Goal: Transaction & Acquisition: Purchase product/service

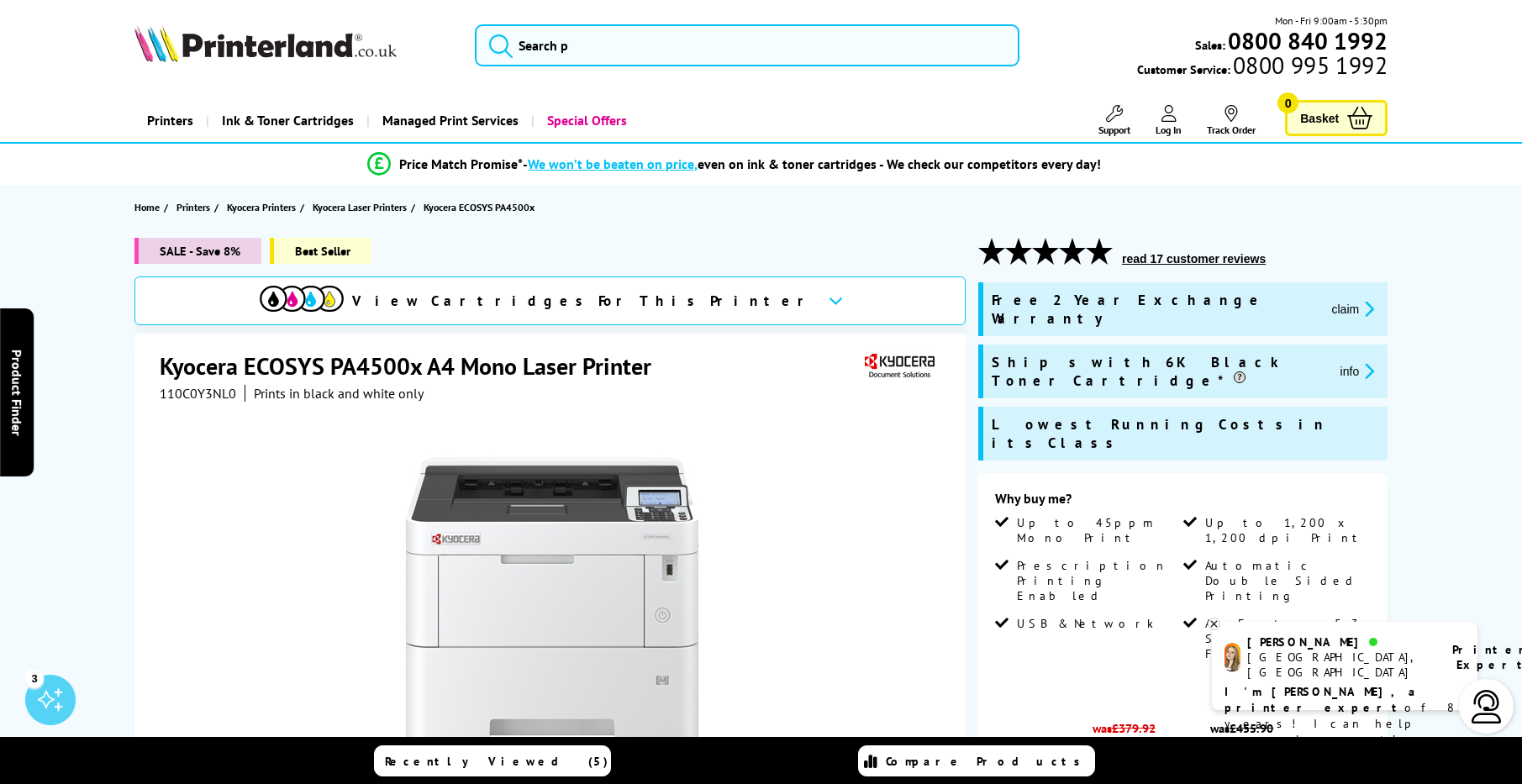
click at [678, 303] on span "View Cartridges For This Printer" at bounding box center [583, 300] width 462 height 19
drag, startPoint x: 215, startPoint y: 626, endPoint x: 350, endPoint y: 491, distance: 190.9
click at [220, 622] on div at bounding box center [552, 592] width 785 height 380
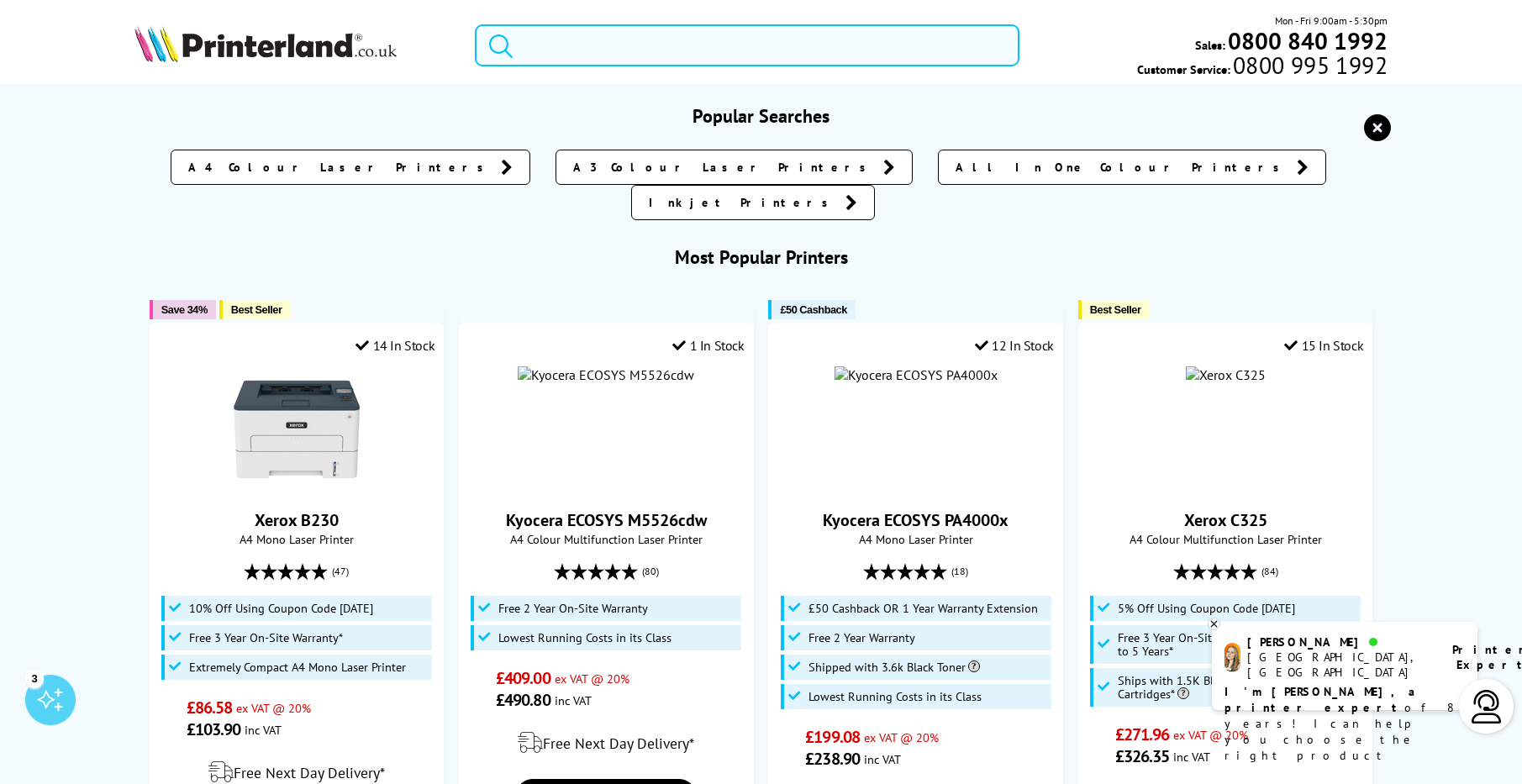
click at [554, 35] on input "search" at bounding box center [746, 45] width 544 height 42
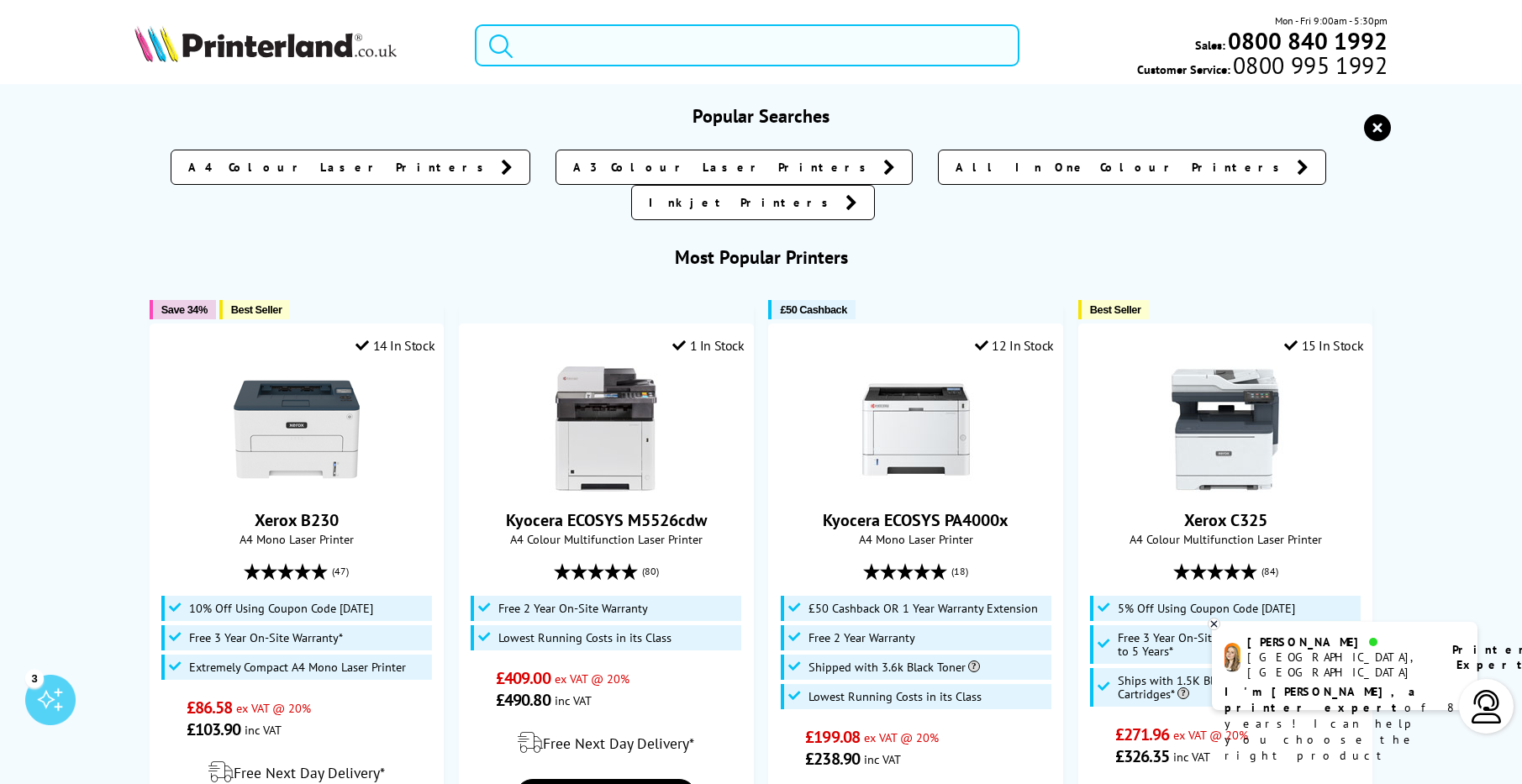
paste input "M55226"
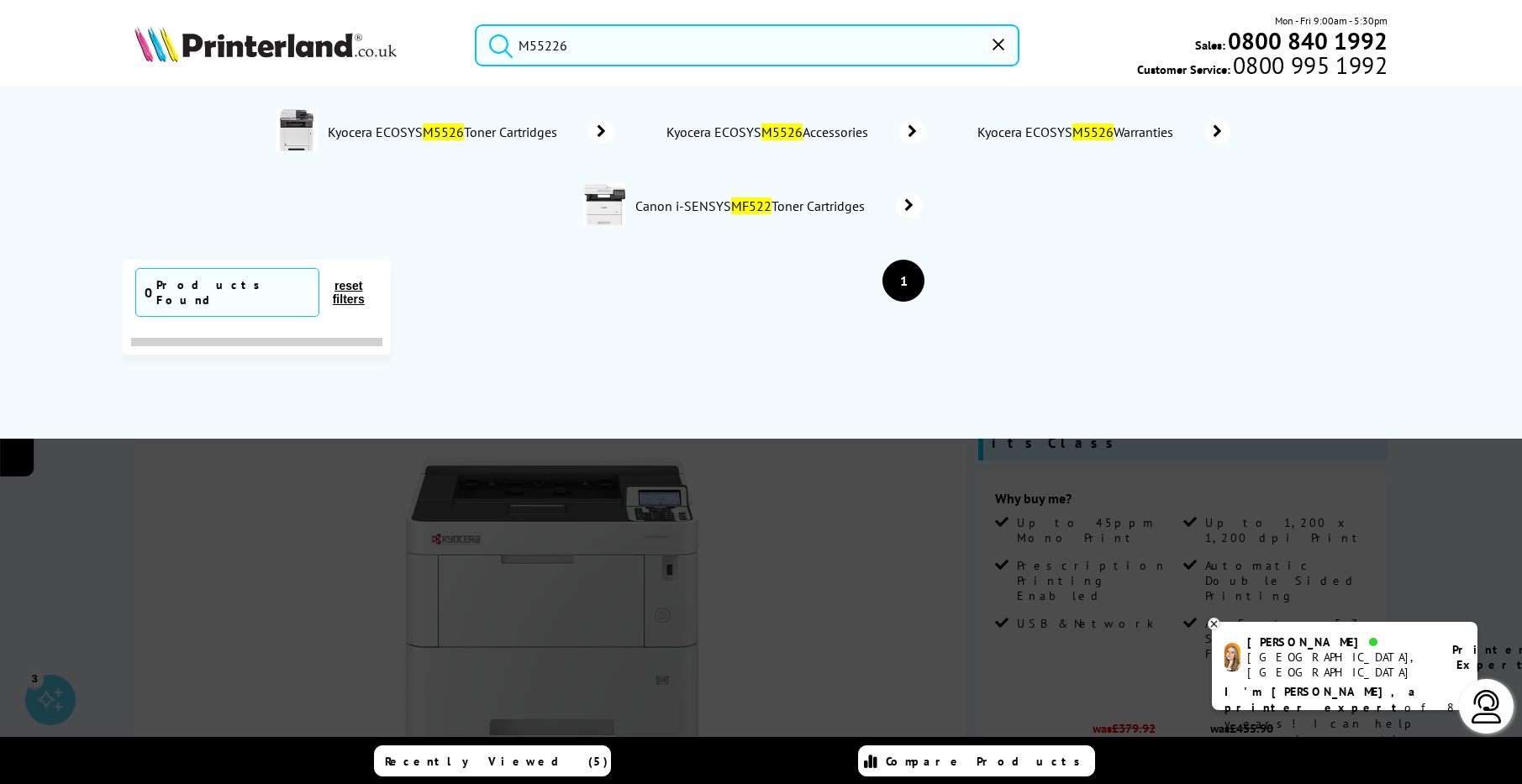
click at [475, 25] on button "submit" at bounding box center [496, 43] width 42 height 37
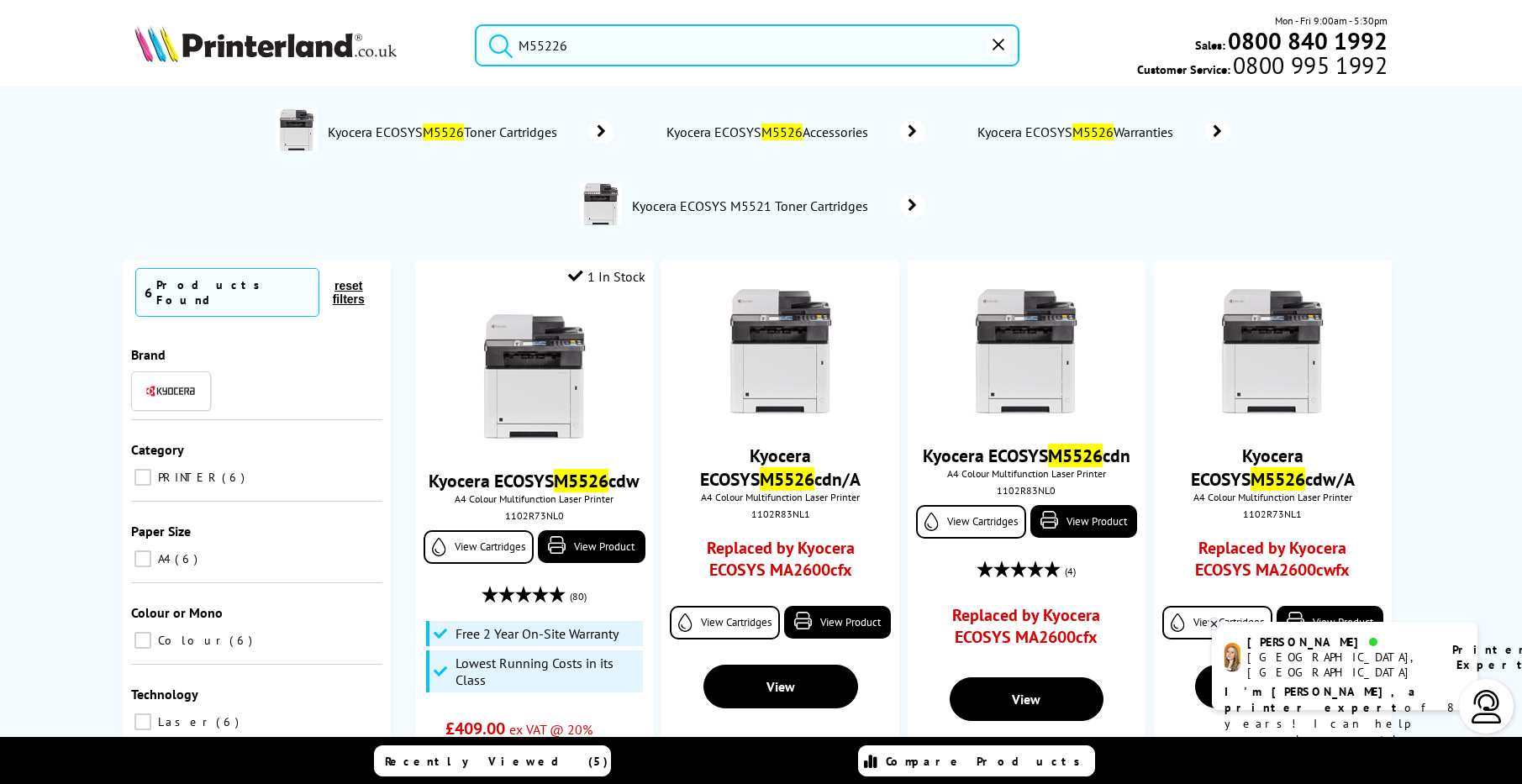
drag, startPoint x: 635, startPoint y: 52, endPoint x: 470, endPoint y: 50, distance: 165.0
click at [470, 50] on div "M55226" at bounding box center [737, 45] width 566 height 42
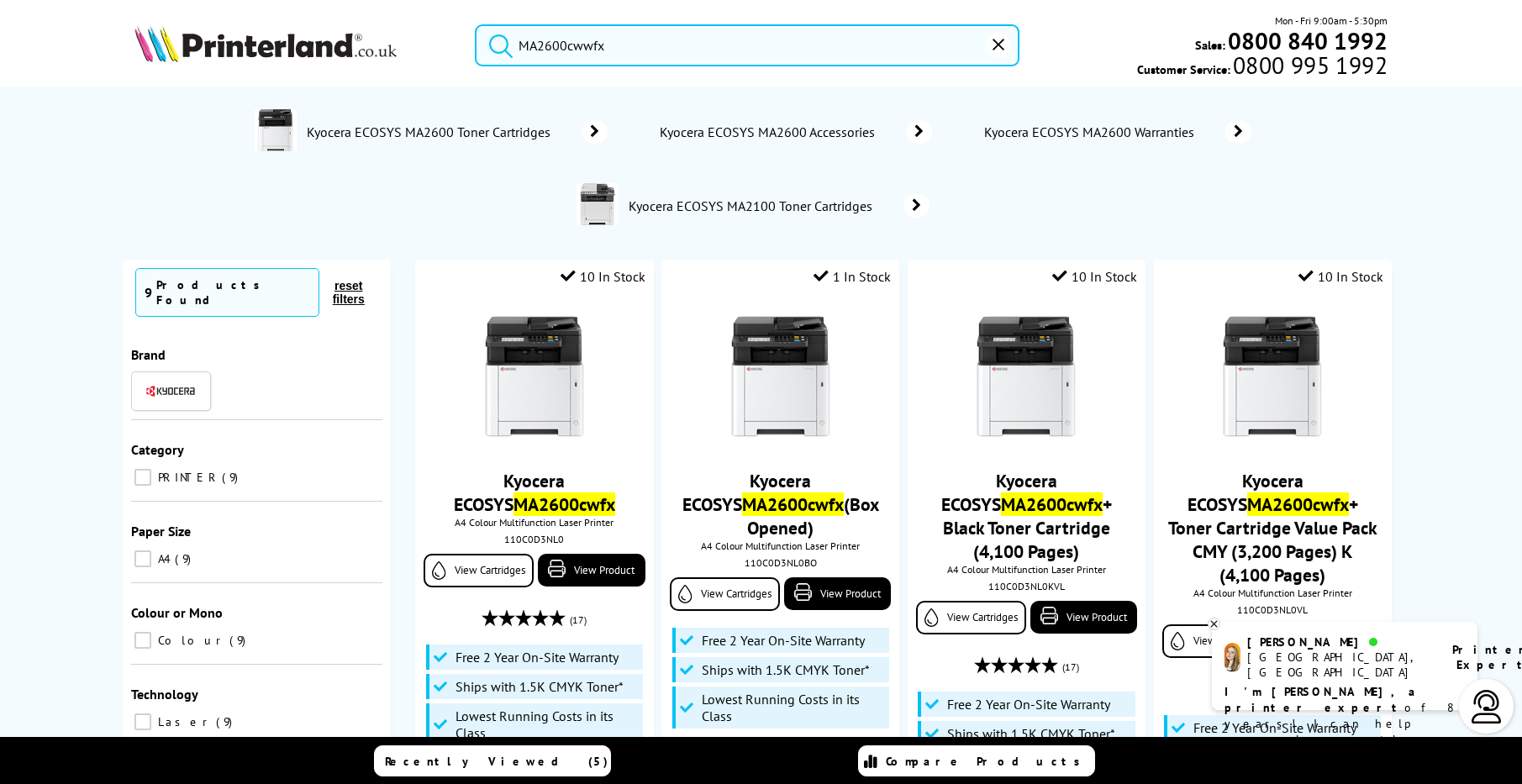
click at [475, 25] on button "submit" at bounding box center [496, 43] width 42 height 37
drag, startPoint x: 589, startPoint y: 47, endPoint x: 611, endPoint y: 62, distance: 26.6
click at [588, 47] on input "MA2600cwwfx" at bounding box center [746, 45] width 544 height 42
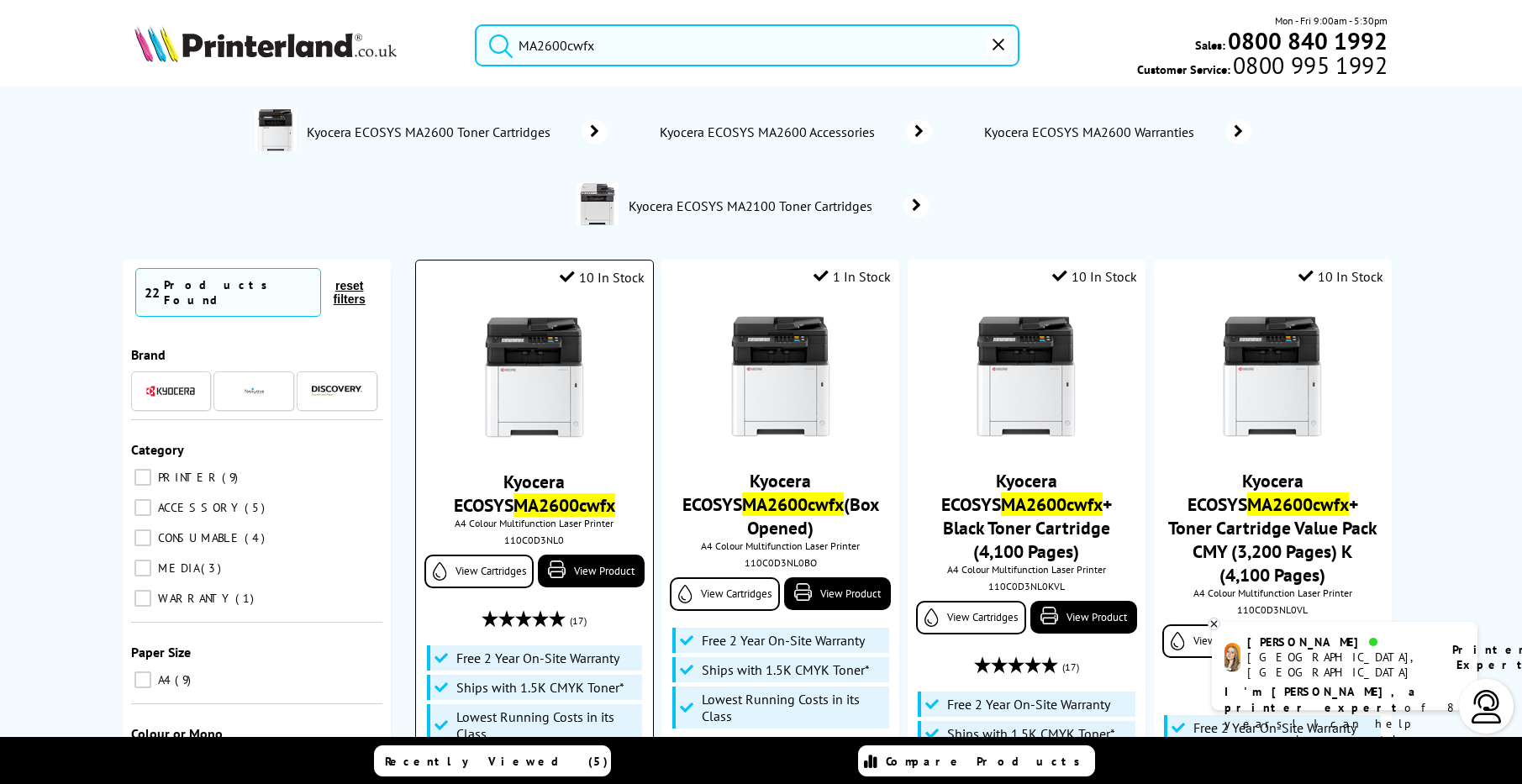
type input "MA2600cwfx"
click at [532, 405] on img at bounding box center [534, 378] width 126 height 126
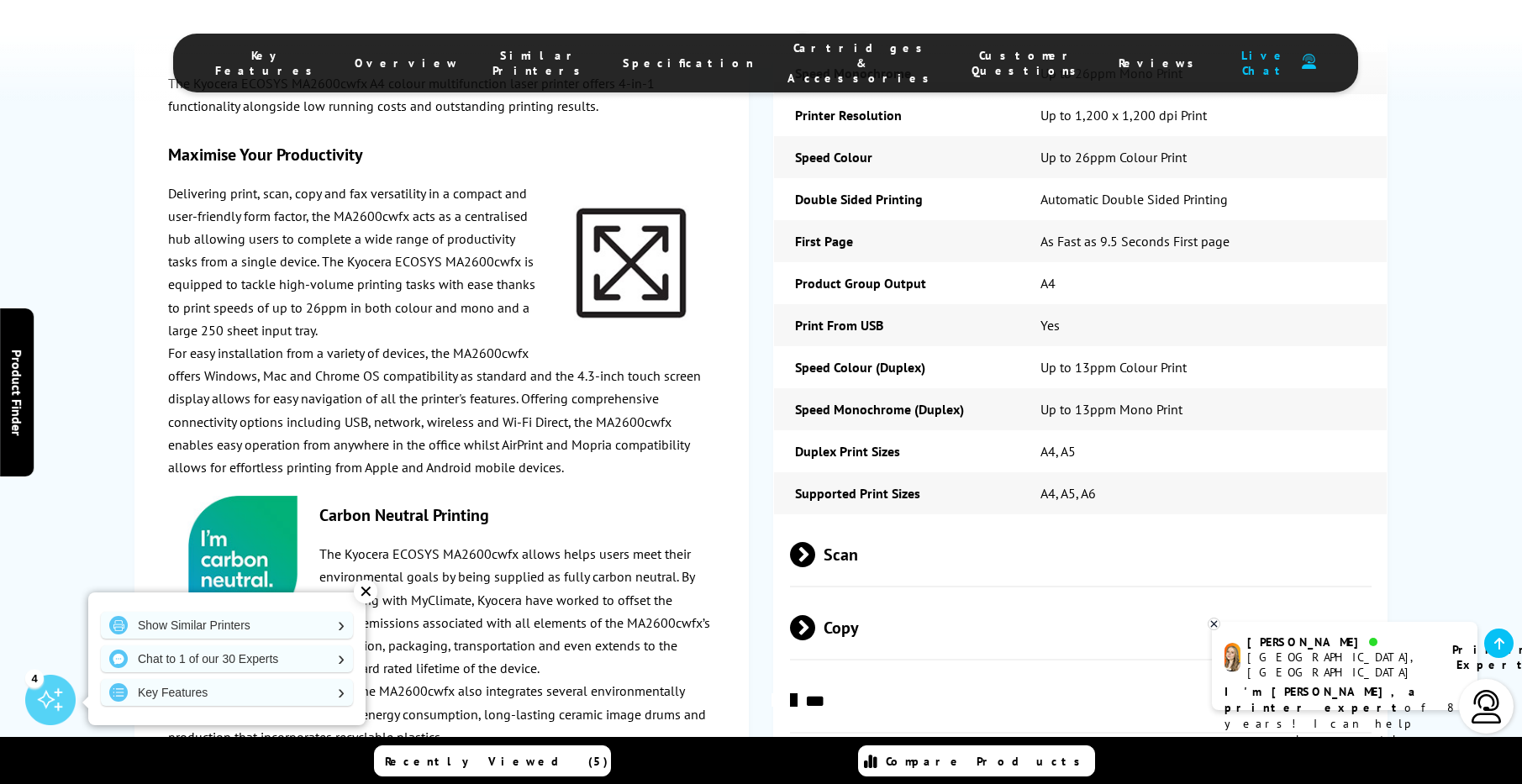
scroll to position [2939, 0]
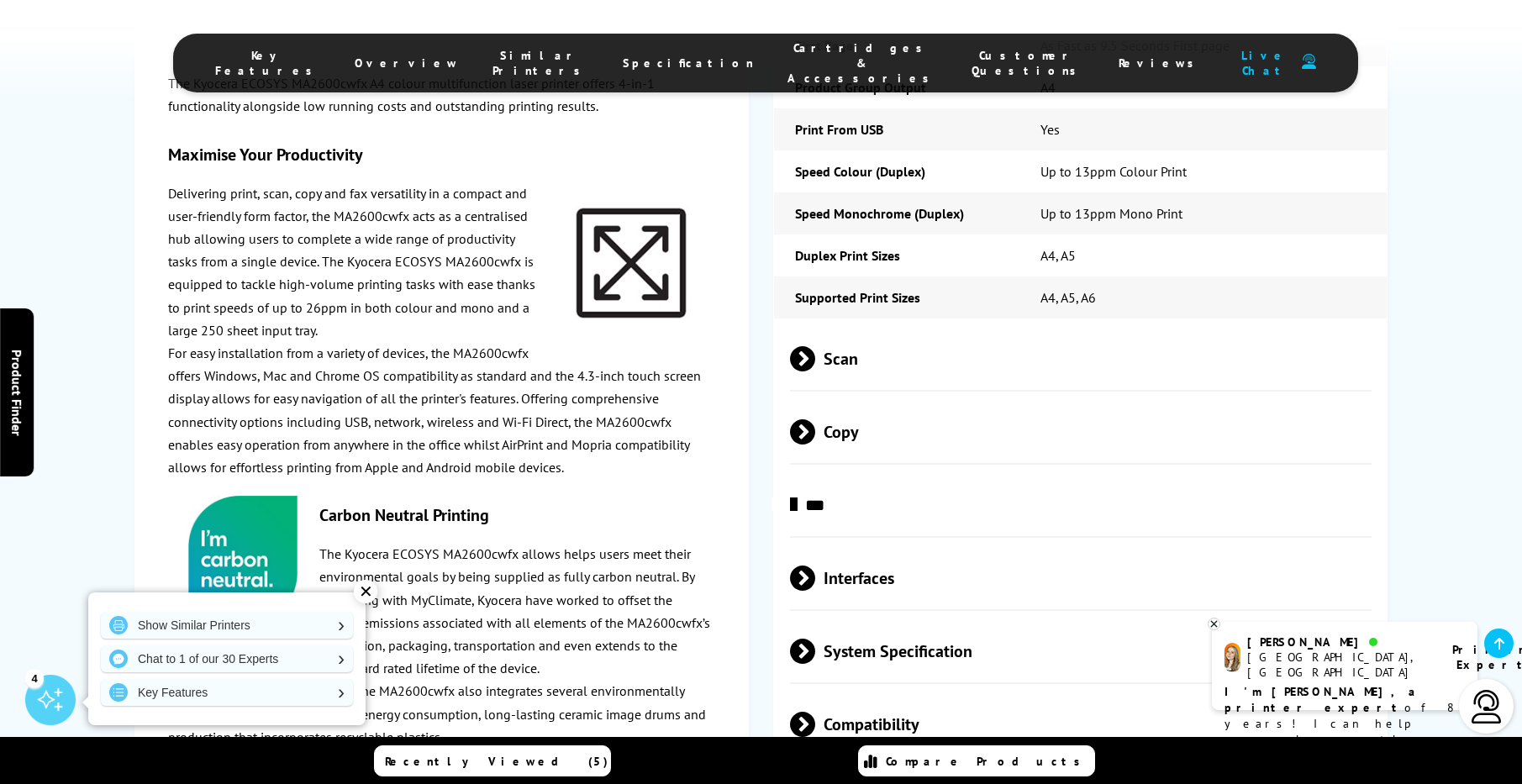
click at [366, 589] on div "✕" at bounding box center [365, 592] width 24 height 24
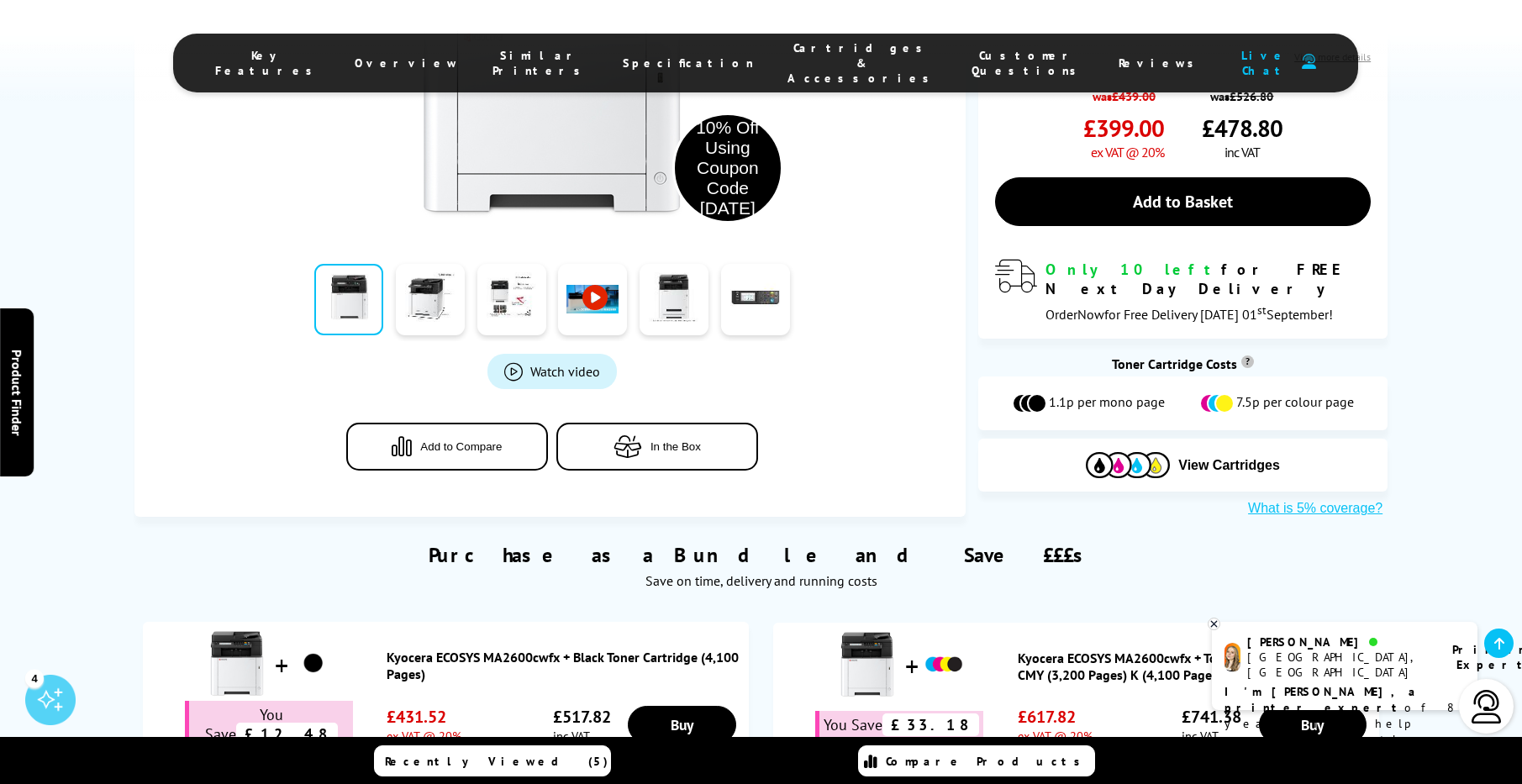
scroll to position [0, 0]
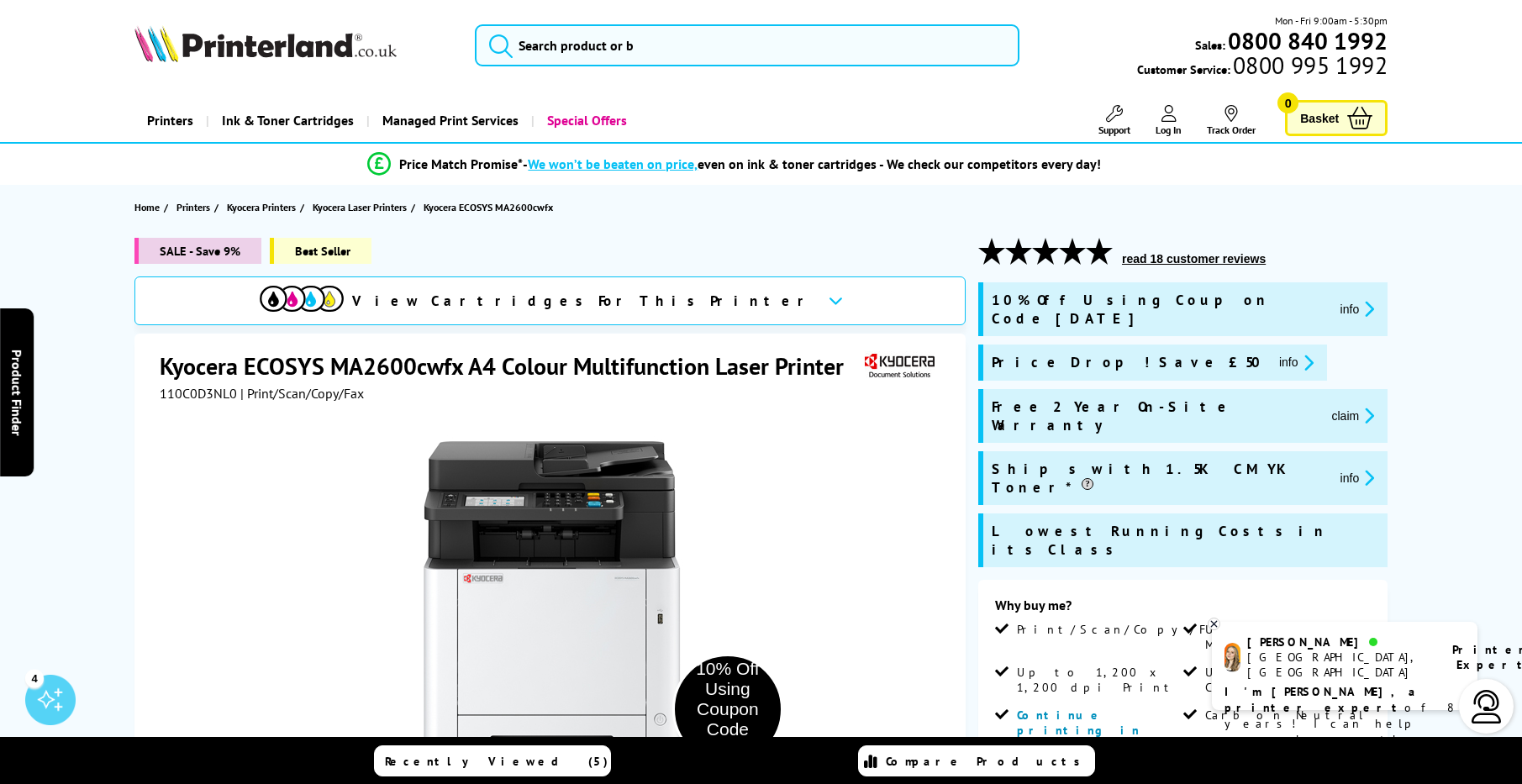
click at [534, 305] on span "View Cartridges For This Printer" at bounding box center [583, 300] width 462 height 19
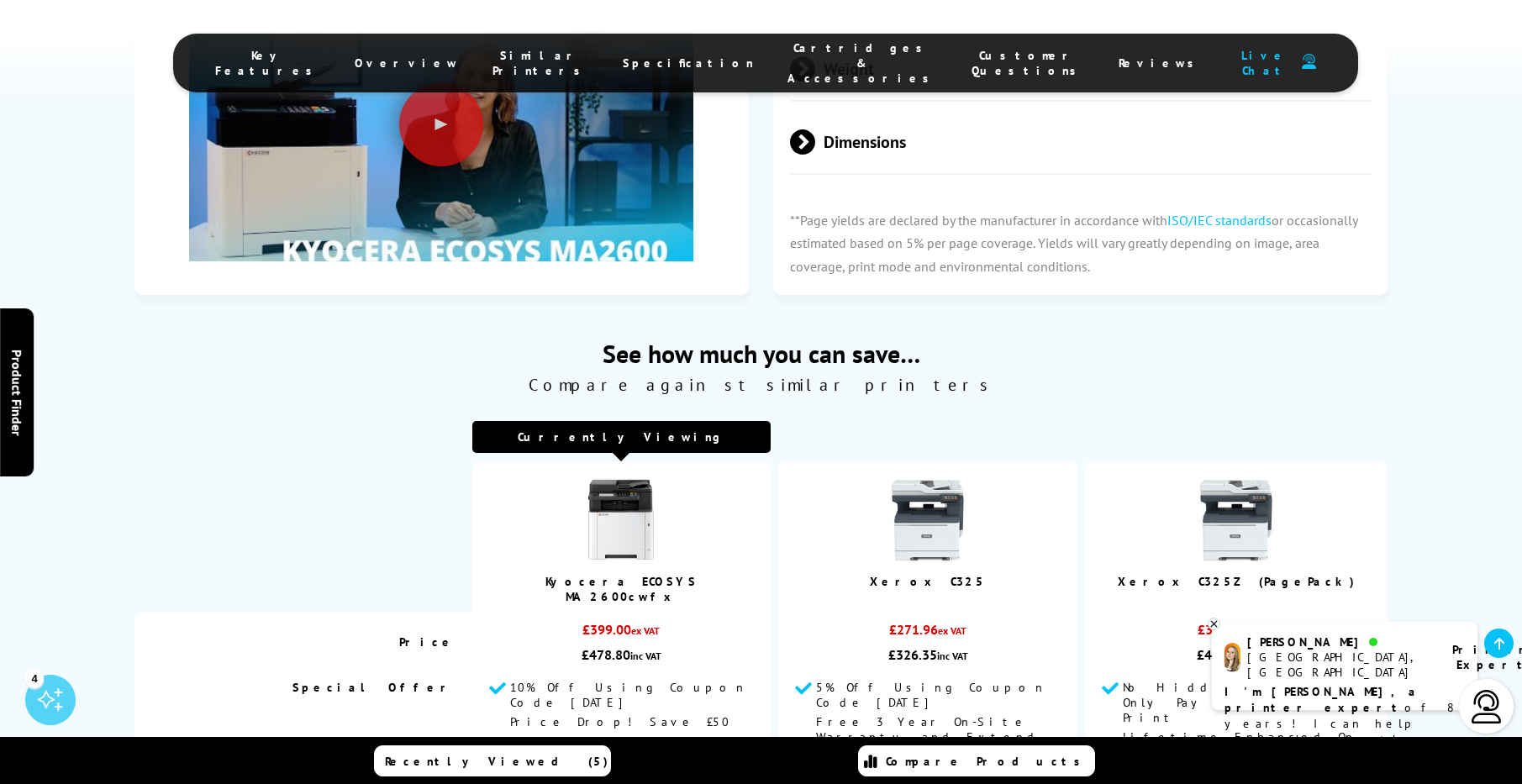
scroll to position [3983, 0]
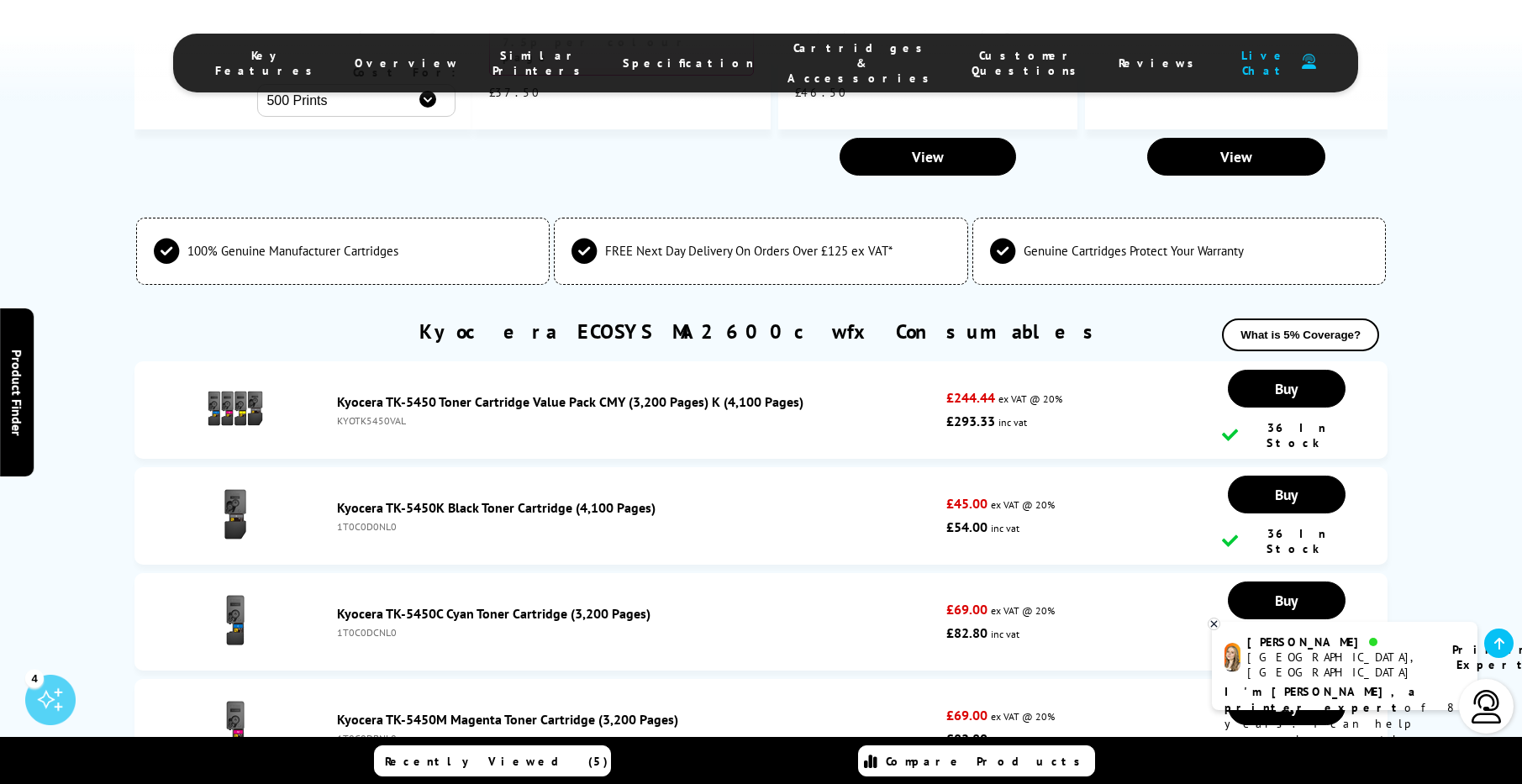
scroll to position [5355, 0]
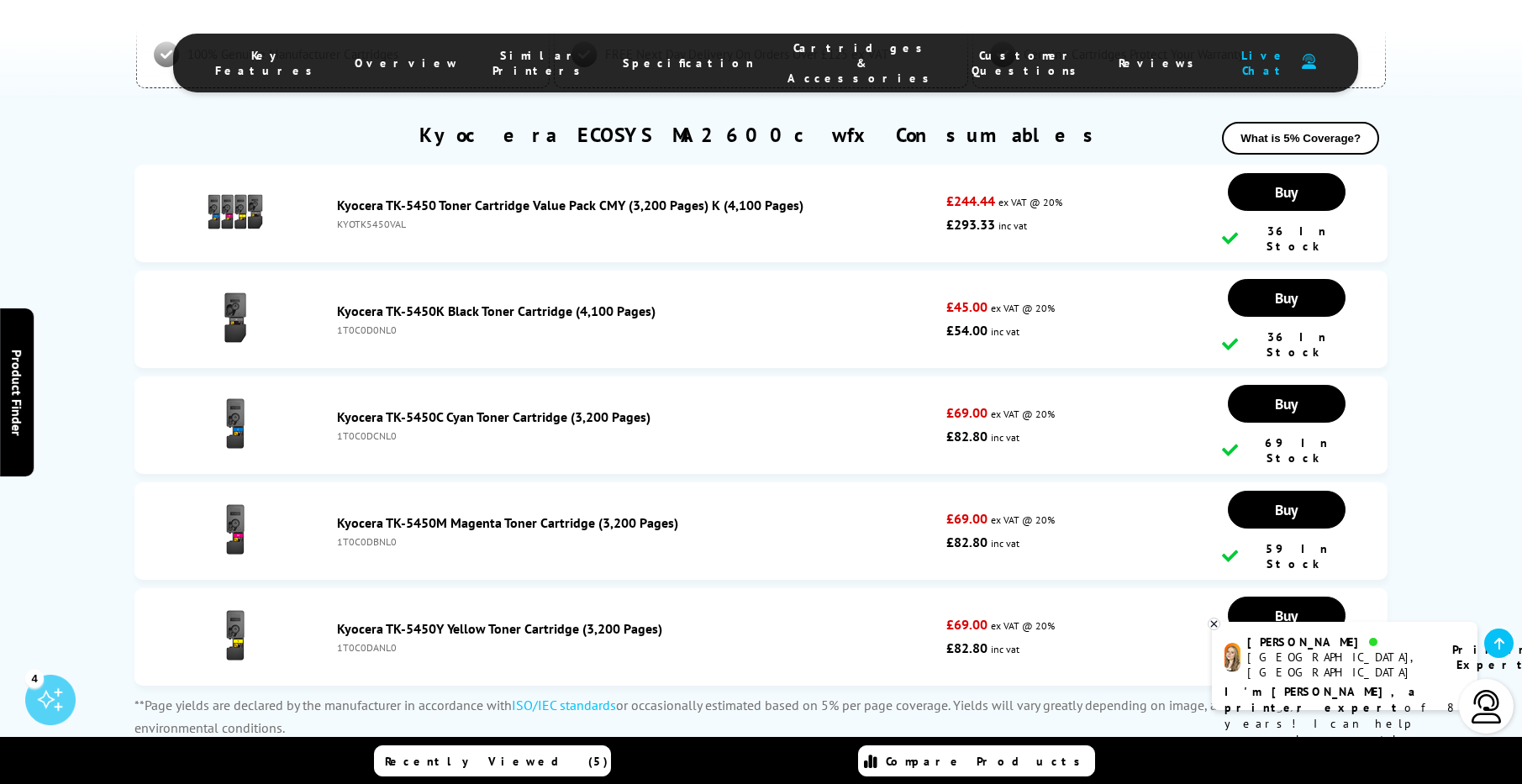
drag, startPoint x: 99, startPoint y: 602, endPoint x: 160, endPoint y: 578, distance: 65.6
